Goal: Transaction & Acquisition: Purchase product/service

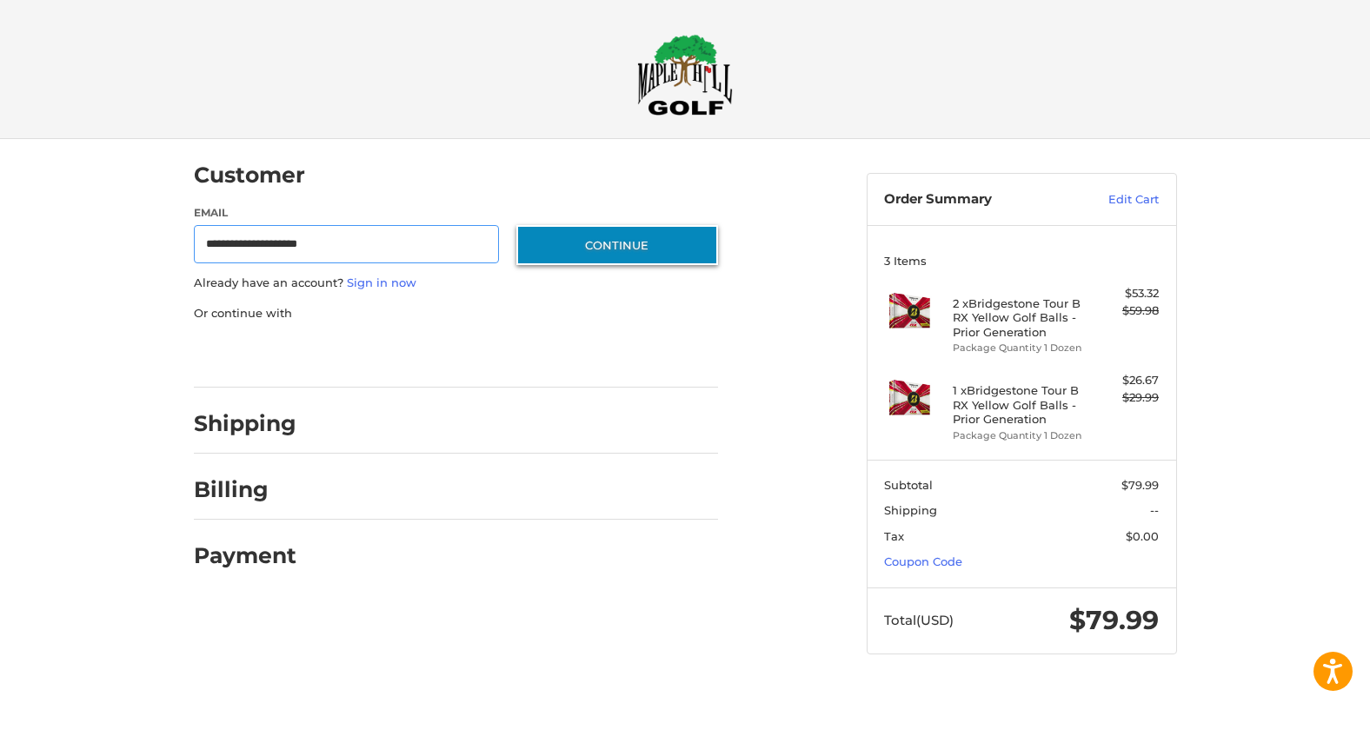
type input "**********"
click at [621, 244] on button "Continue" at bounding box center [617, 245] width 202 height 40
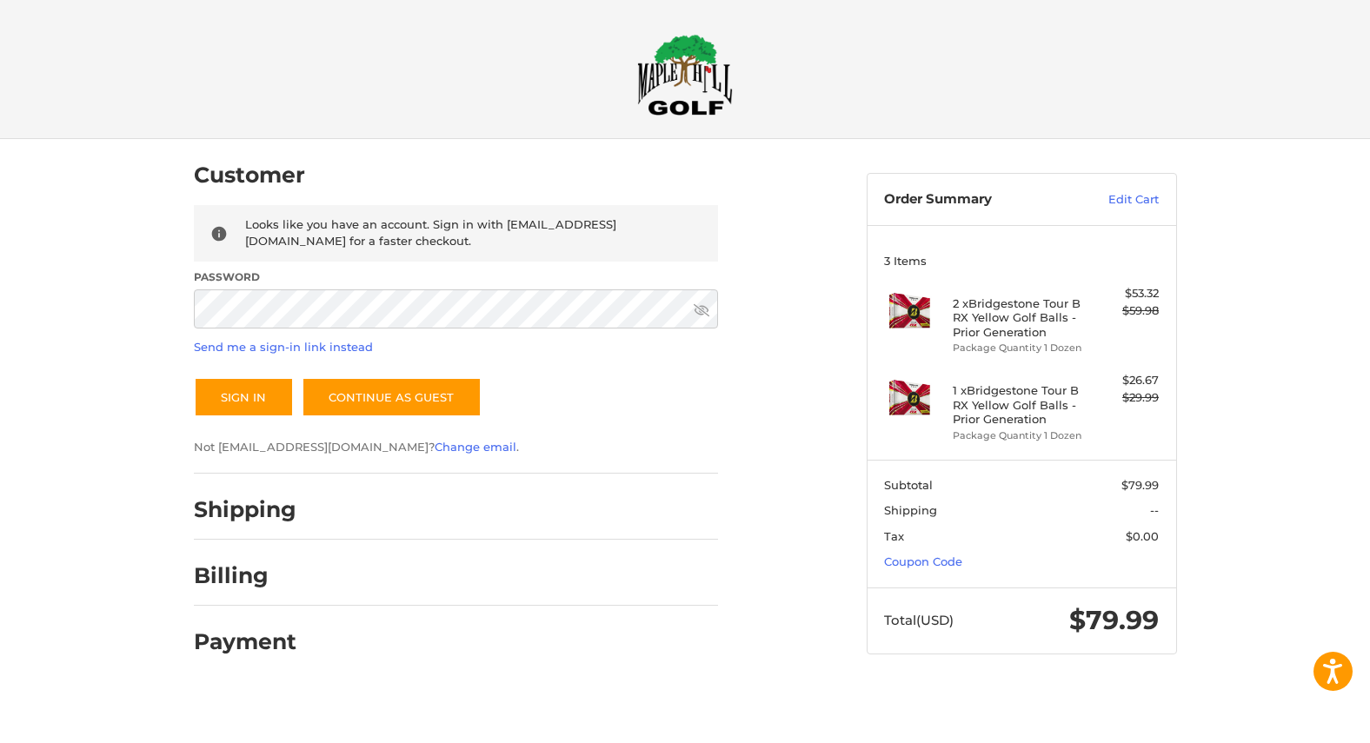
click at [243, 396] on button "Sign In" at bounding box center [244, 397] width 100 height 40
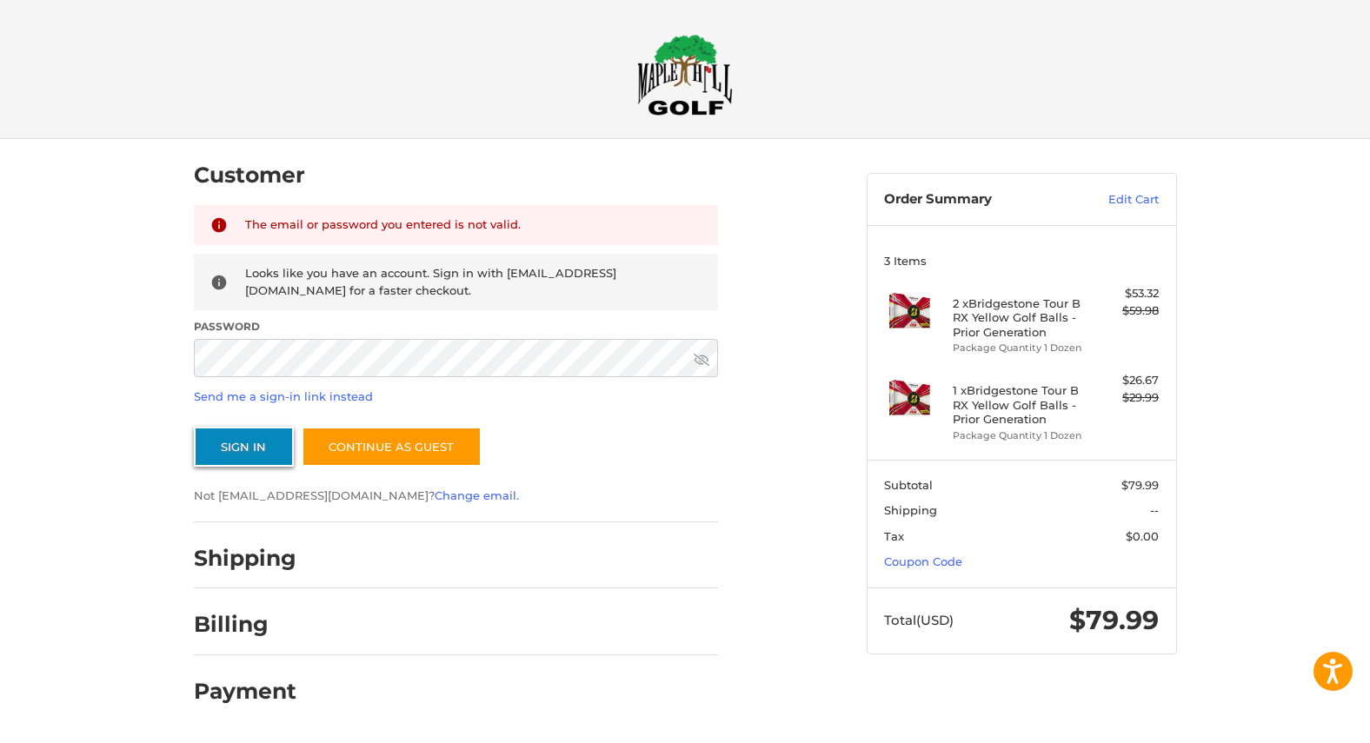
scroll to position [0, 1]
click at [270, 444] on button "Sign In" at bounding box center [244, 447] width 100 height 40
click at [243, 445] on button "Sign In" at bounding box center [244, 447] width 100 height 40
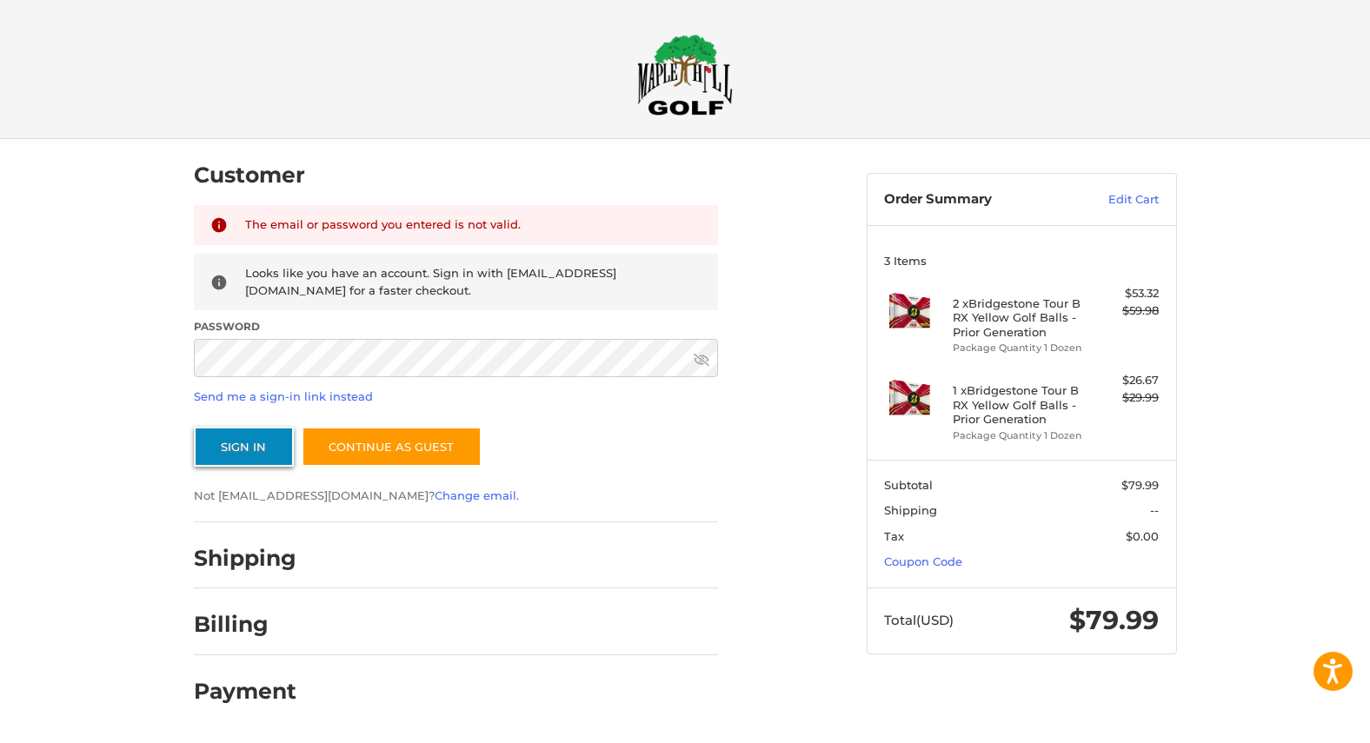
click at [247, 436] on button "Sign In" at bounding box center [244, 447] width 100 height 40
click at [703, 360] on icon at bounding box center [702, 359] width 16 height 12
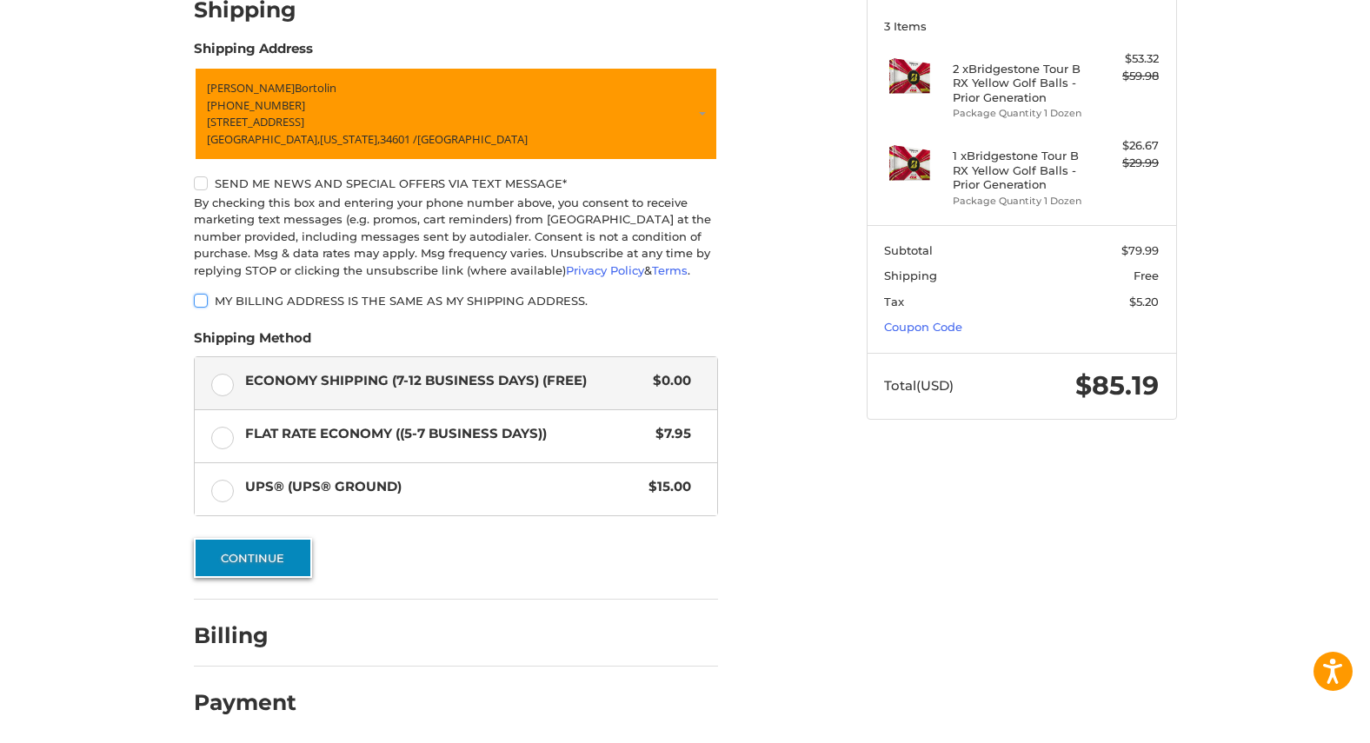
scroll to position [235, 1]
click at [263, 555] on button "Continue" at bounding box center [253, 558] width 118 height 40
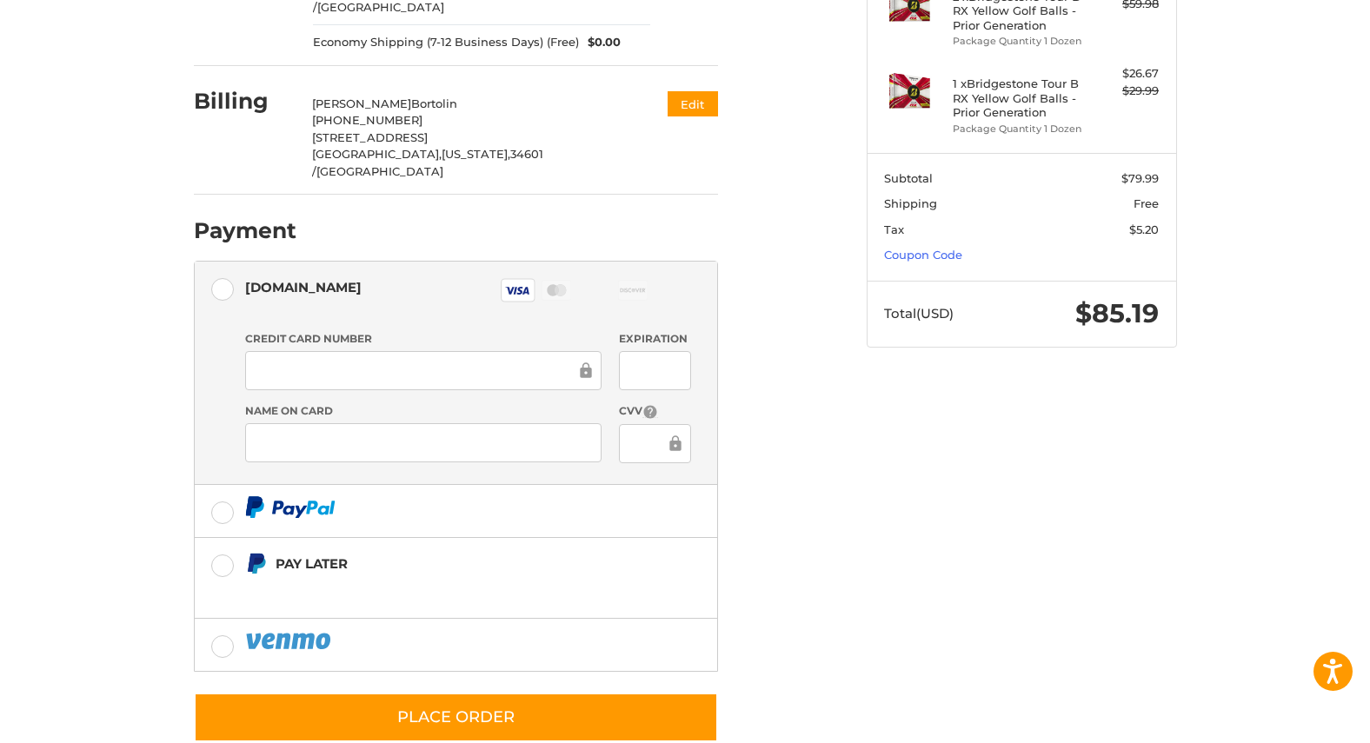
scroll to position [306, 0]
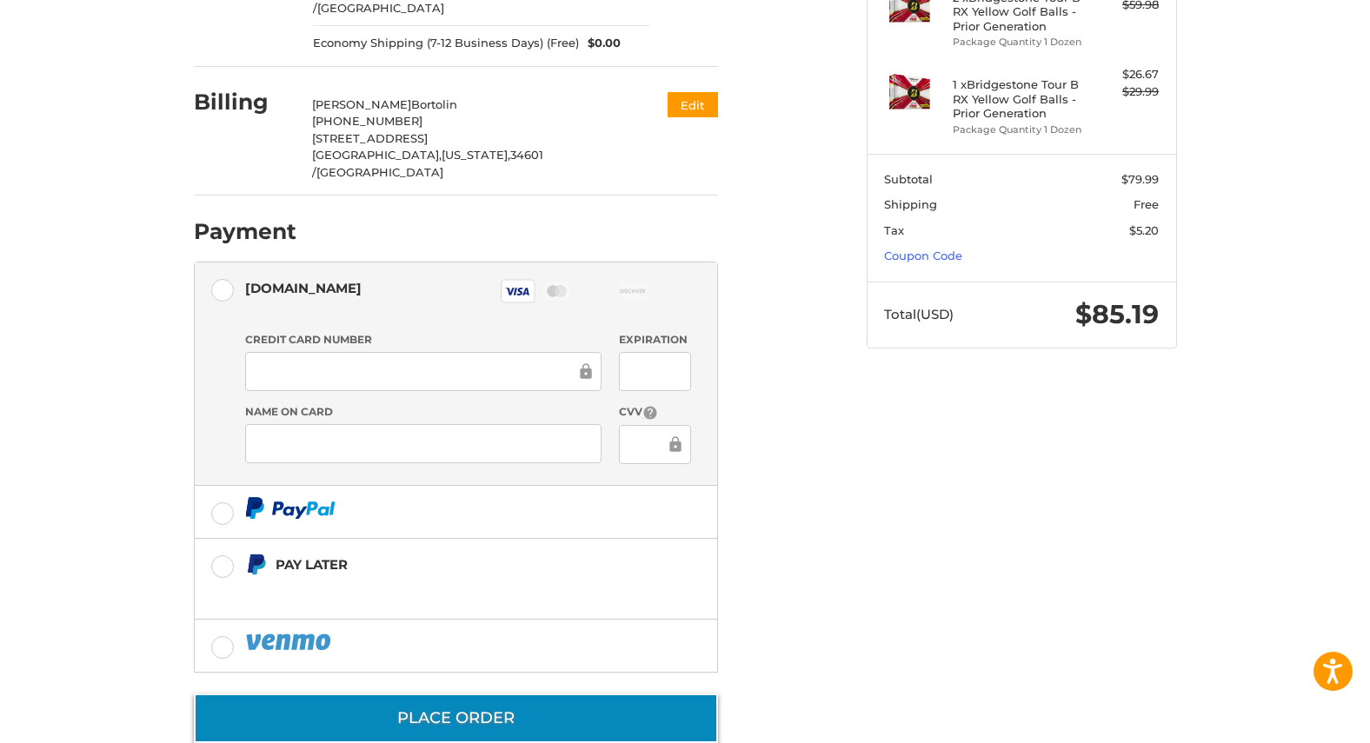
click at [482, 694] on button "Place Order" at bounding box center [456, 719] width 524 height 50
